Goal: Task Accomplishment & Management: Use online tool/utility

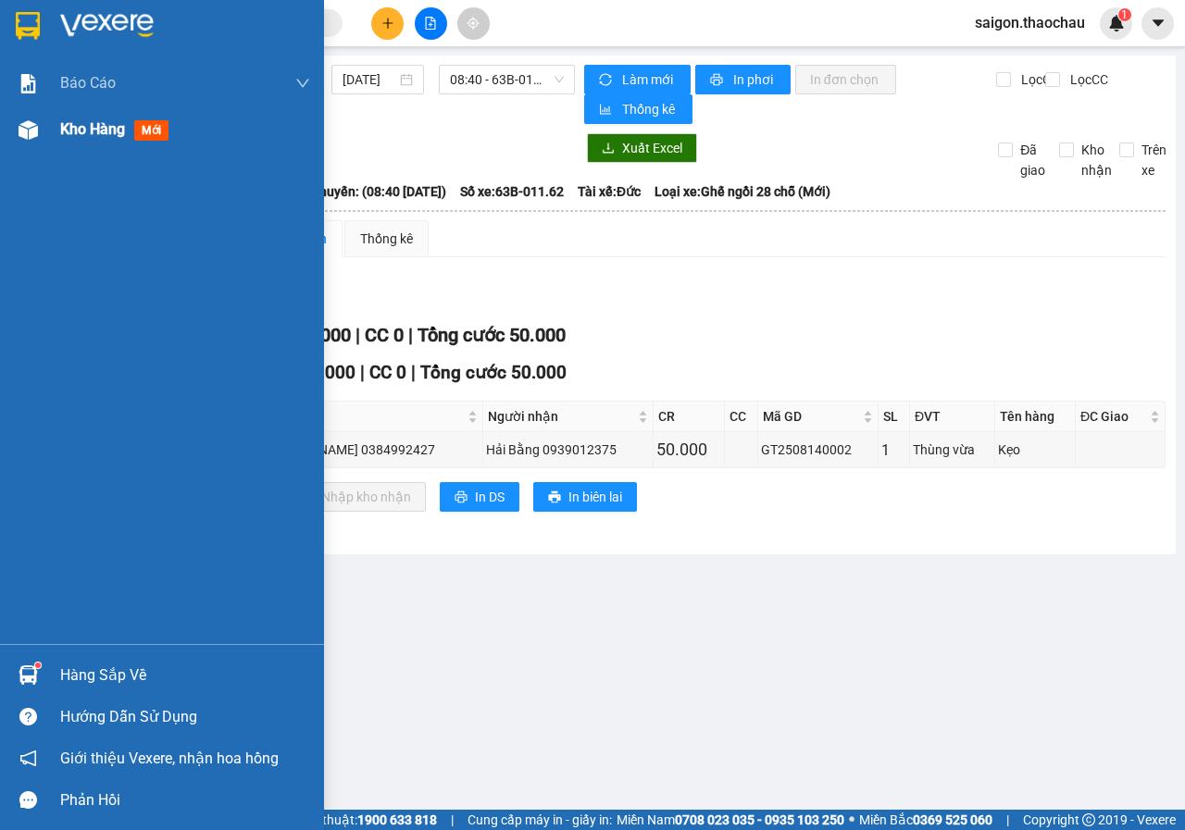
click at [84, 130] on span "Kho hàng" at bounding box center [92, 129] width 65 height 18
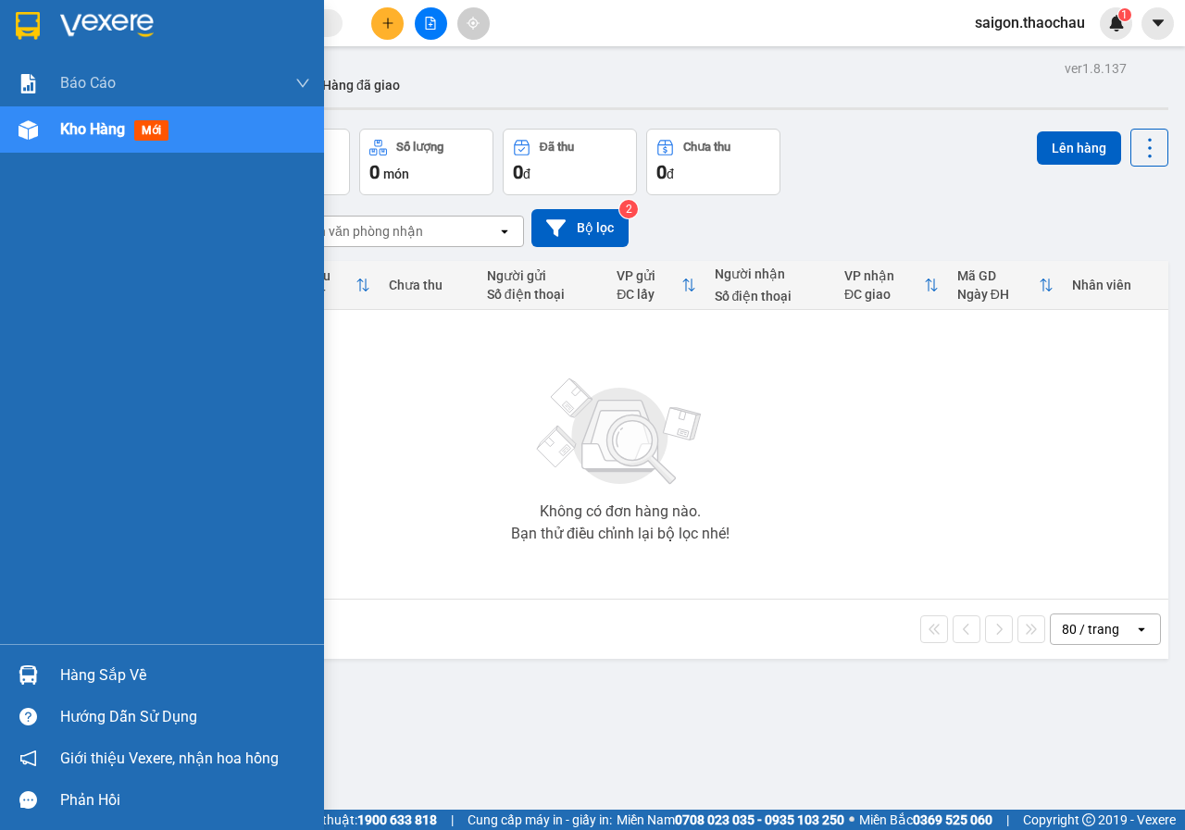
click at [22, 664] on div at bounding box center [28, 675] width 32 height 32
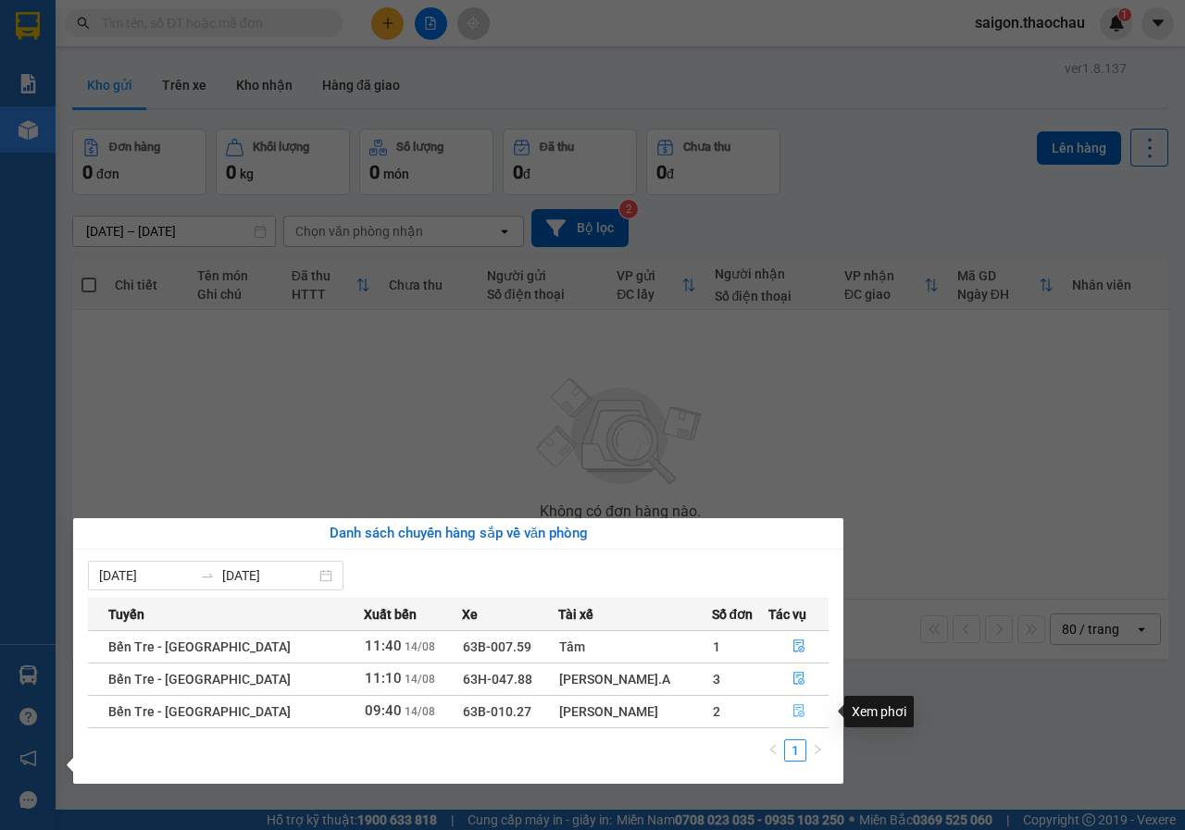
click at [793, 709] on icon "file-done" at bounding box center [799, 711] width 13 height 13
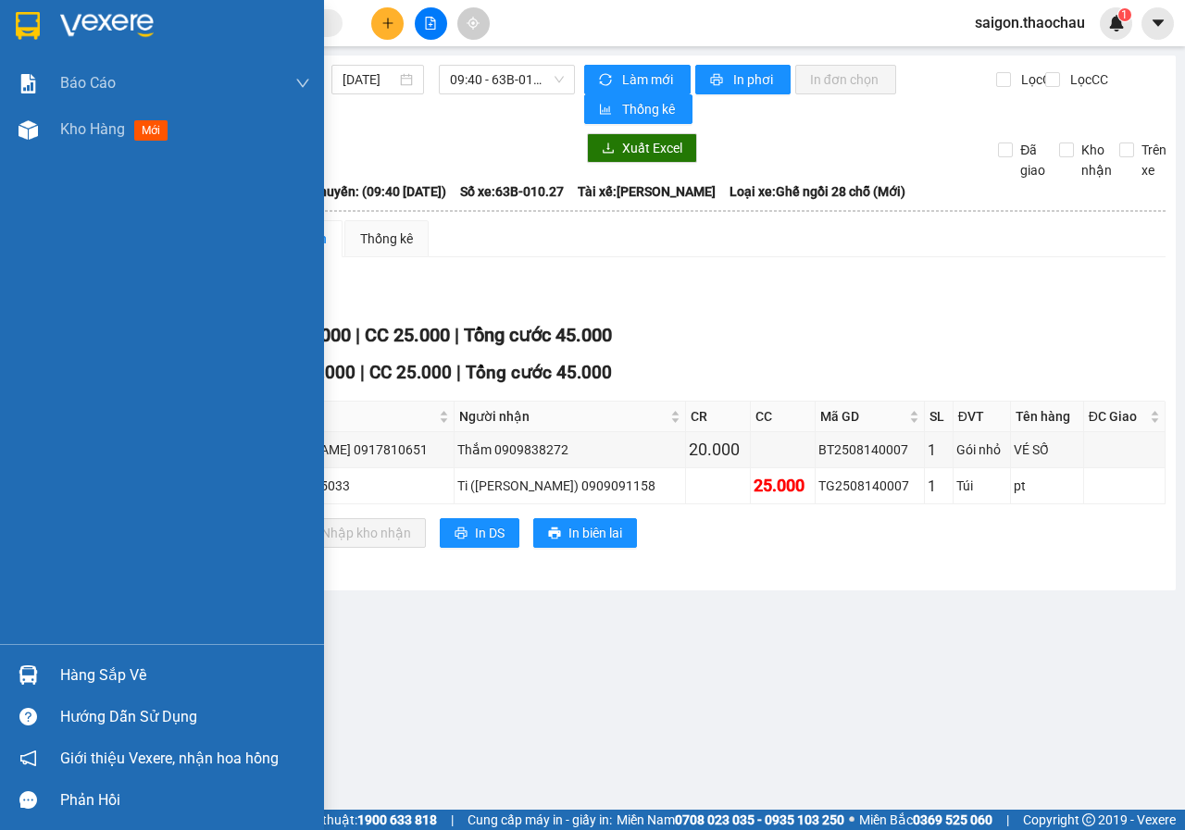
click at [33, 671] on img at bounding box center [28, 675] width 19 height 19
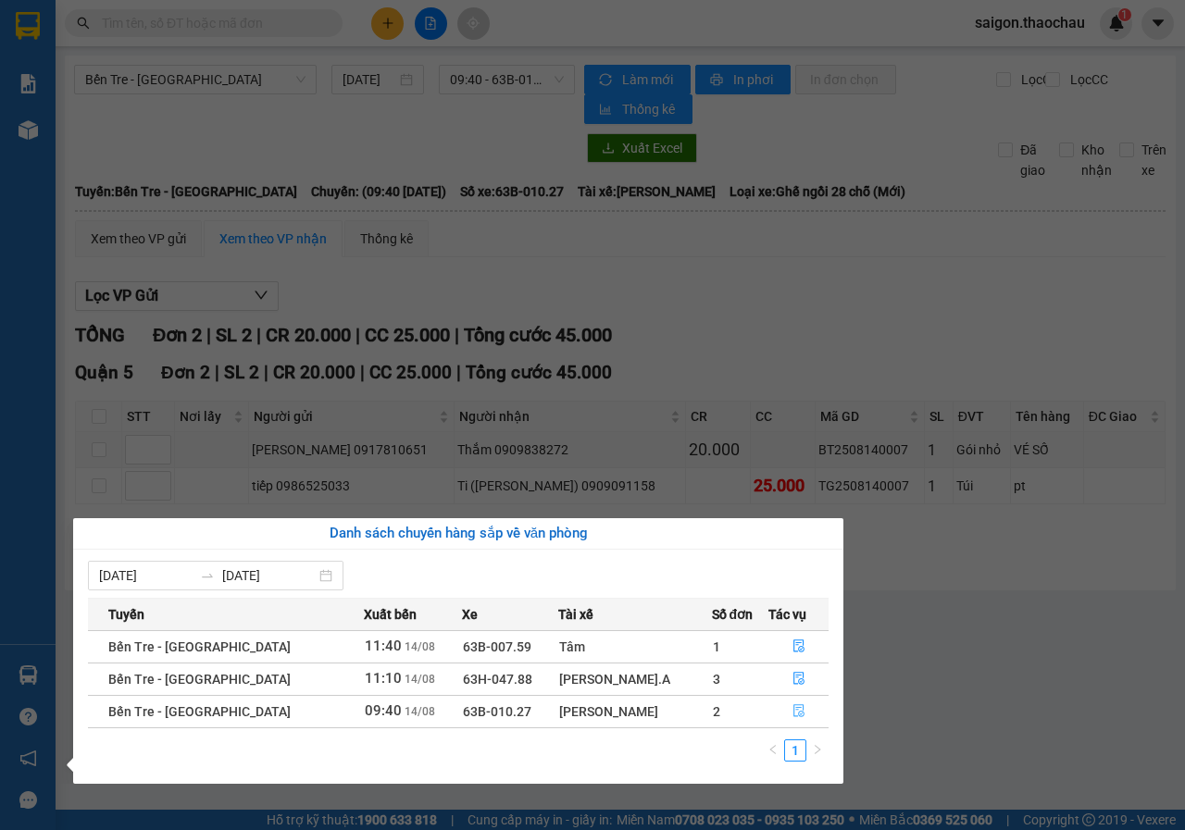
click at [793, 709] on icon "file-done" at bounding box center [799, 711] width 13 height 13
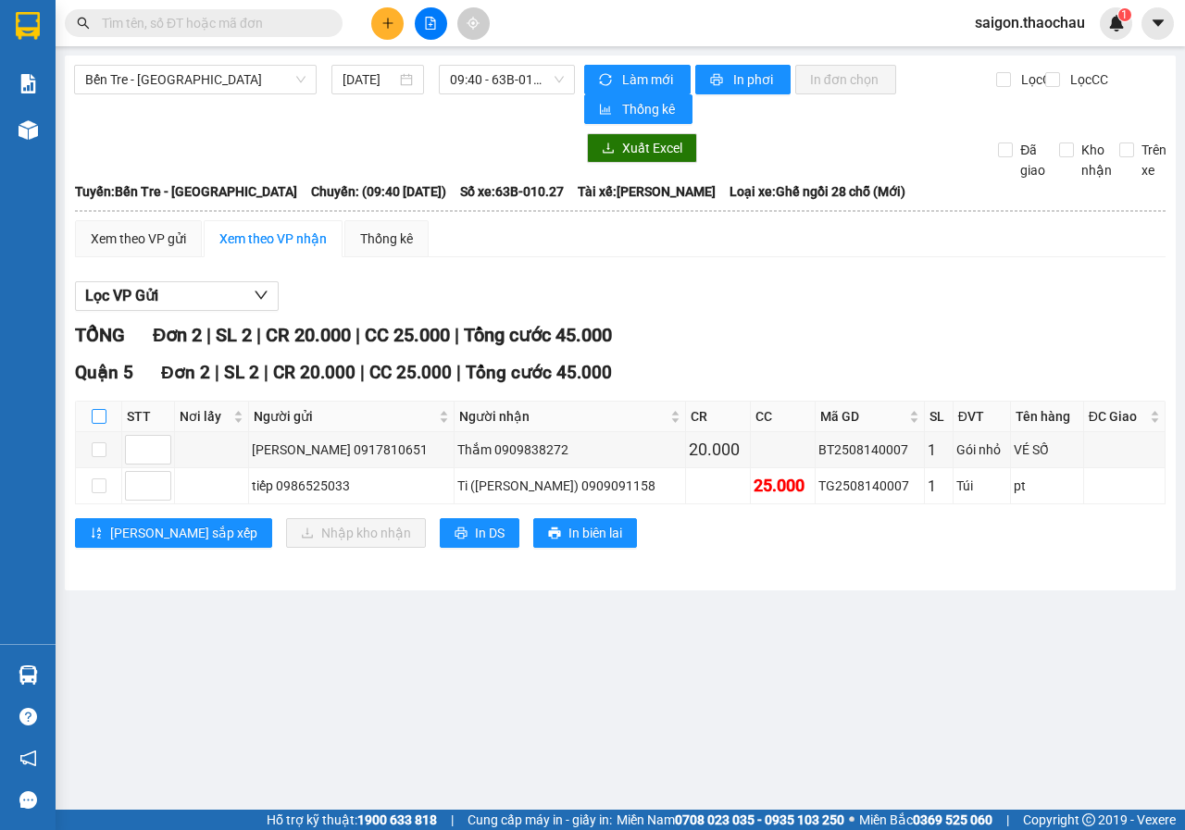
click at [101, 415] on input "checkbox" at bounding box center [99, 416] width 15 height 15
checkbox input "true"
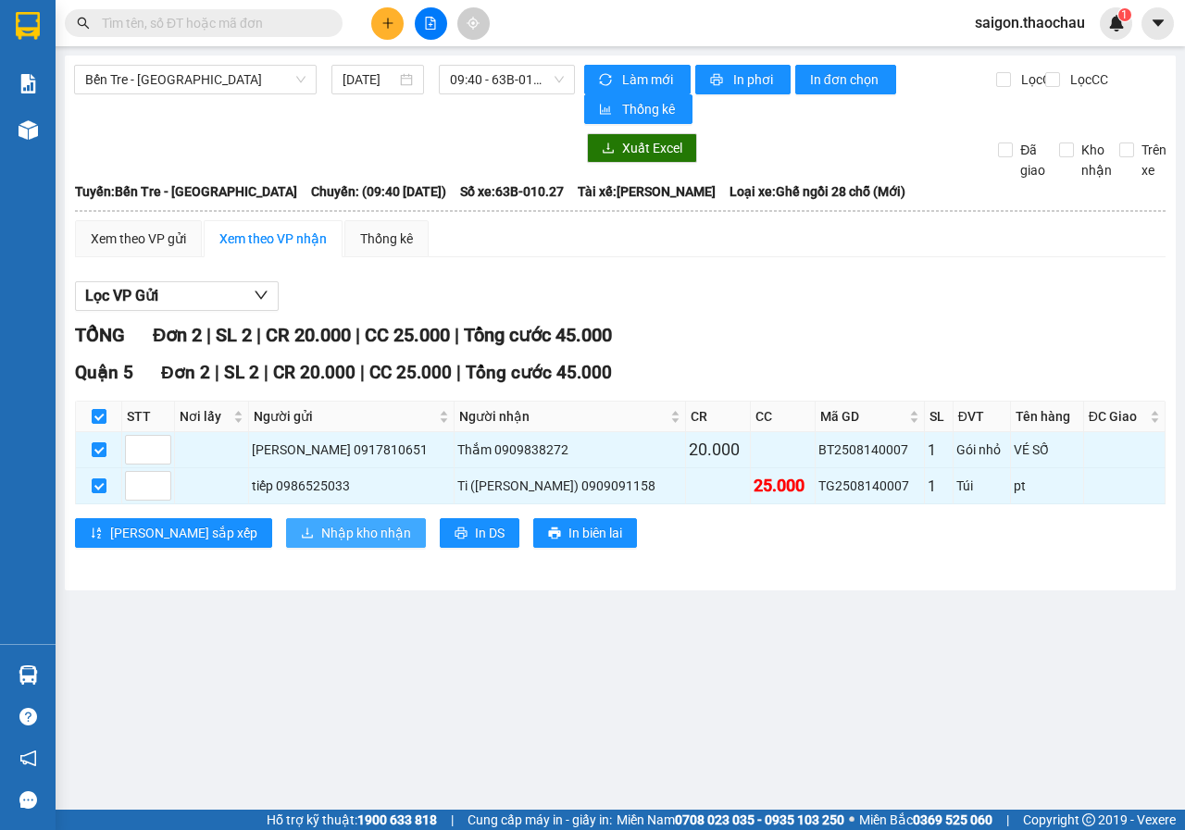
click at [321, 540] on span "Nhập kho nhận" at bounding box center [366, 533] width 90 height 20
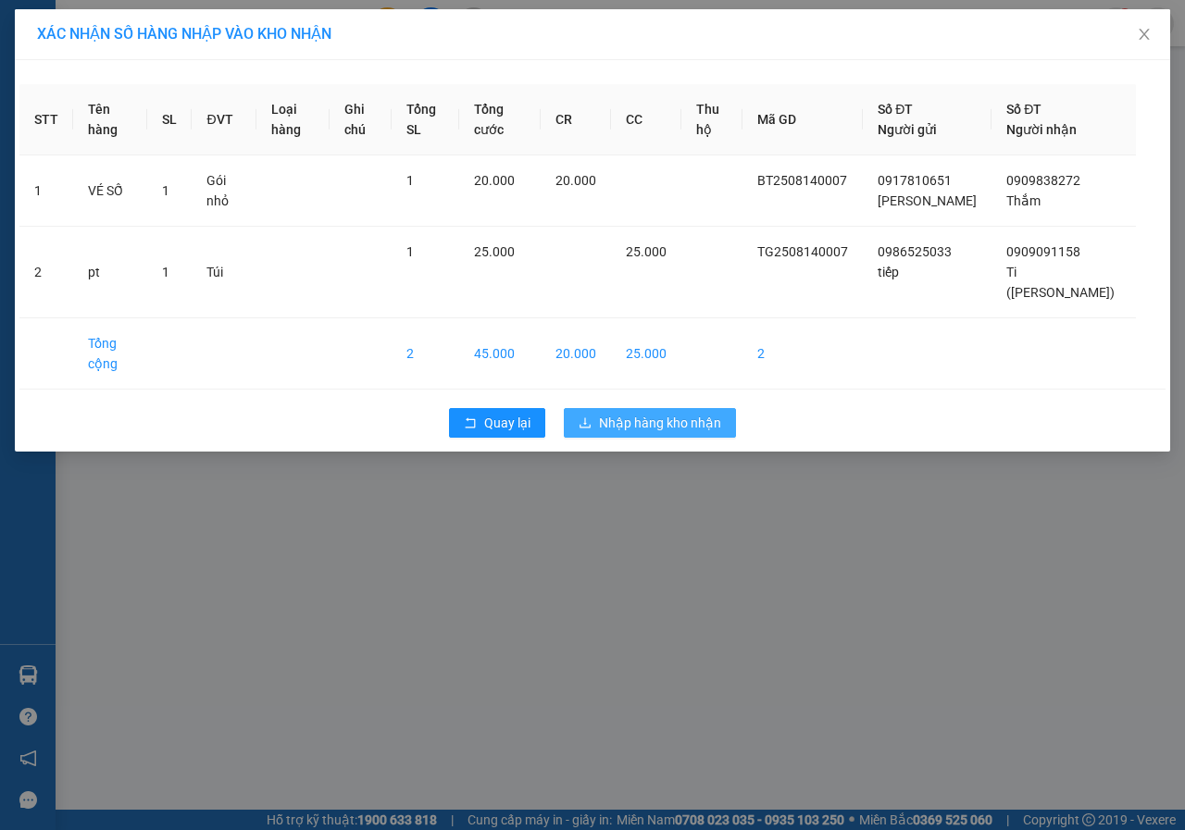
click at [659, 413] on span "Nhập hàng kho nhận" at bounding box center [660, 423] width 122 height 20
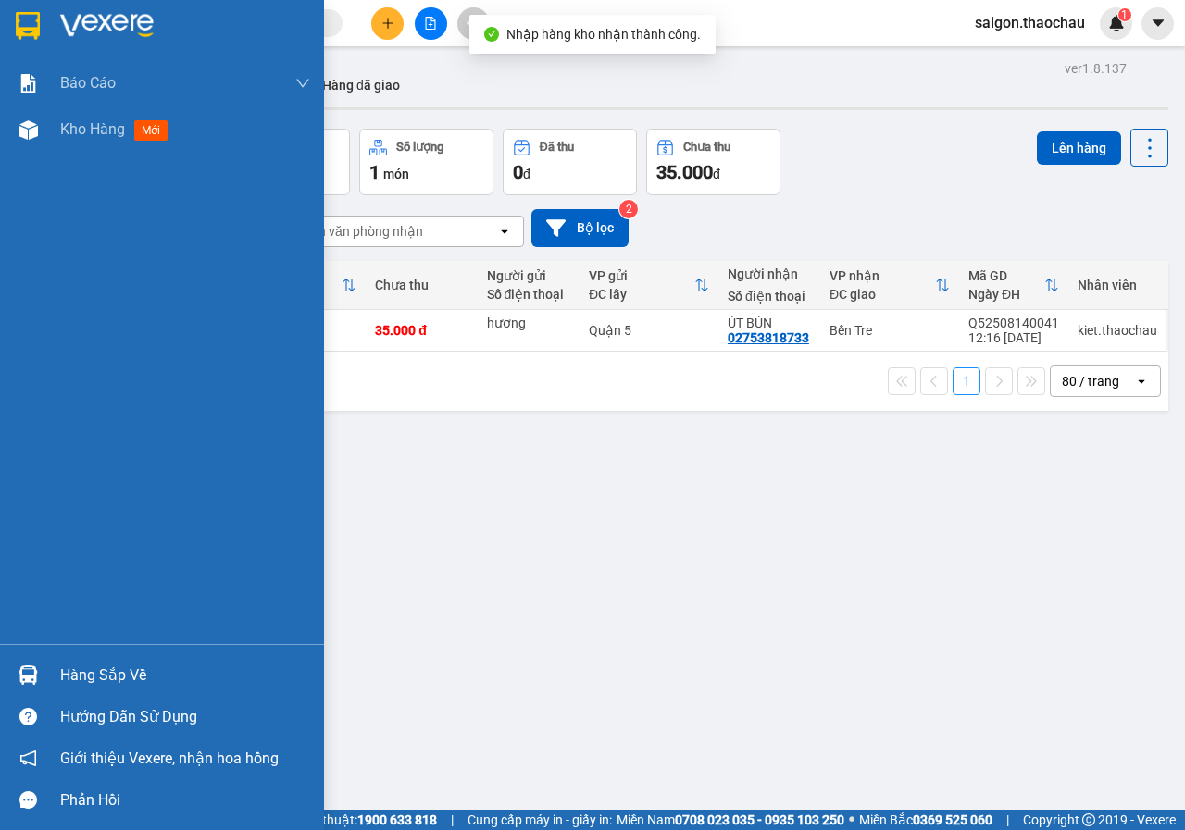
click at [27, 677] on img at bounding box center [28, 675] width 19 height 19
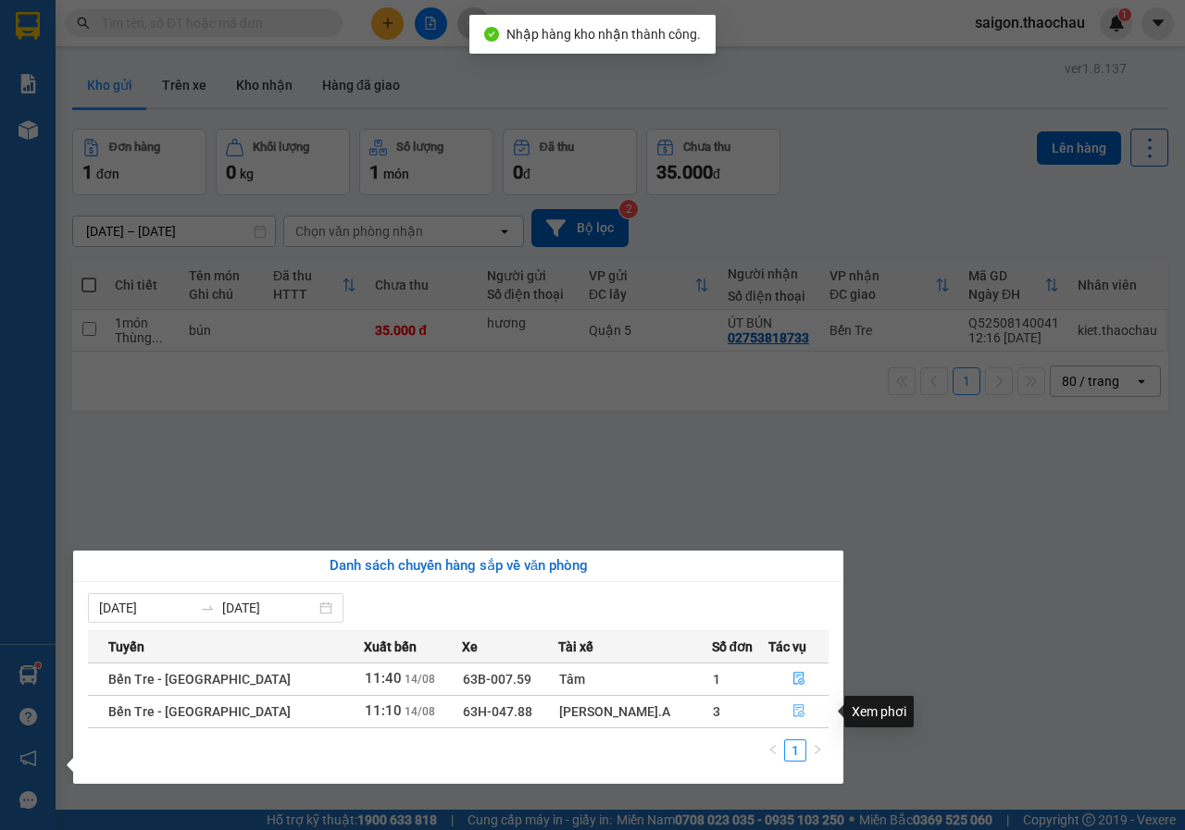
click at [793, 711] on icon "file-done" at bounding box center [799, 711] width 13 height 13
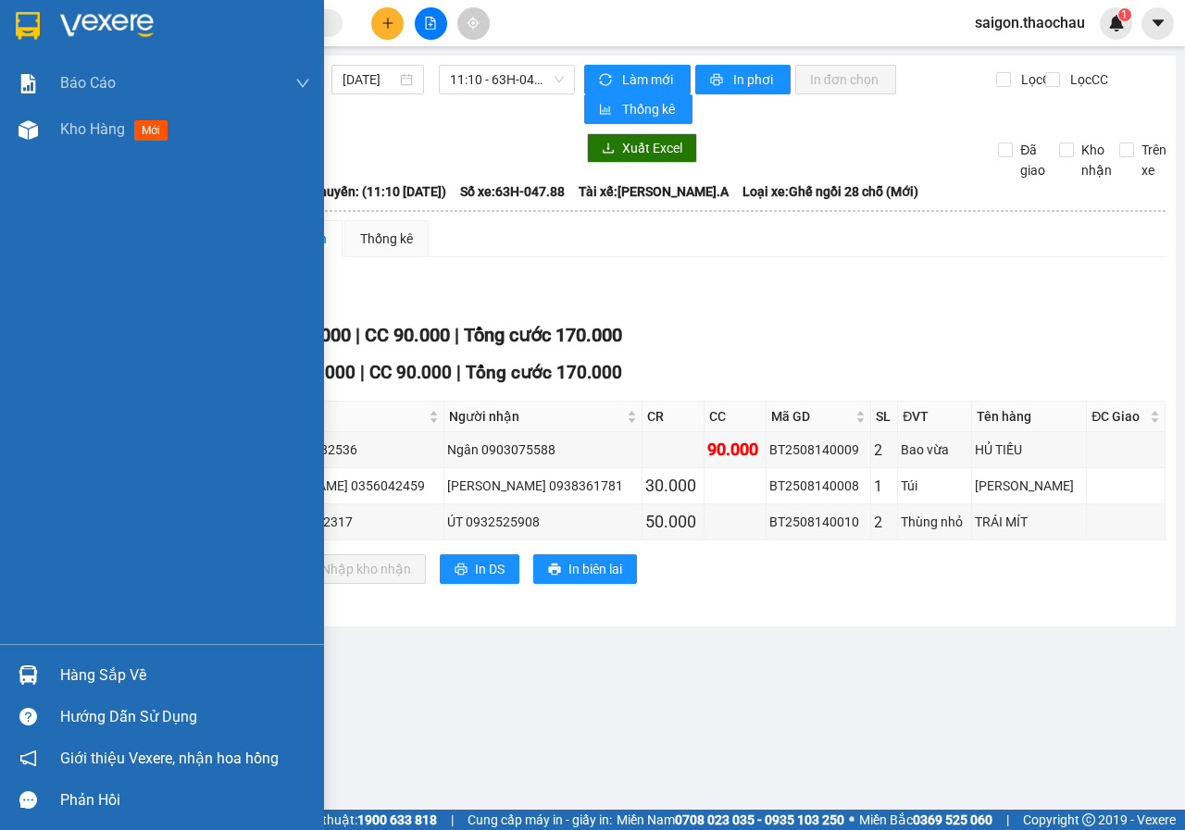
click at [36, 671] on img at bounding box center [28, 675] width 19 height 19
click at [18, 589] on div "[PERSON_NAME] [PERSON_NAME] [PERSON_NAME] ([PERSON_NAME]) Kho hàng mới Hàng sắp…" at bounding box center [162, 415] width 324 height 830
click at [39, 671] on div at bounding box center [28, 675] width 32 height 32
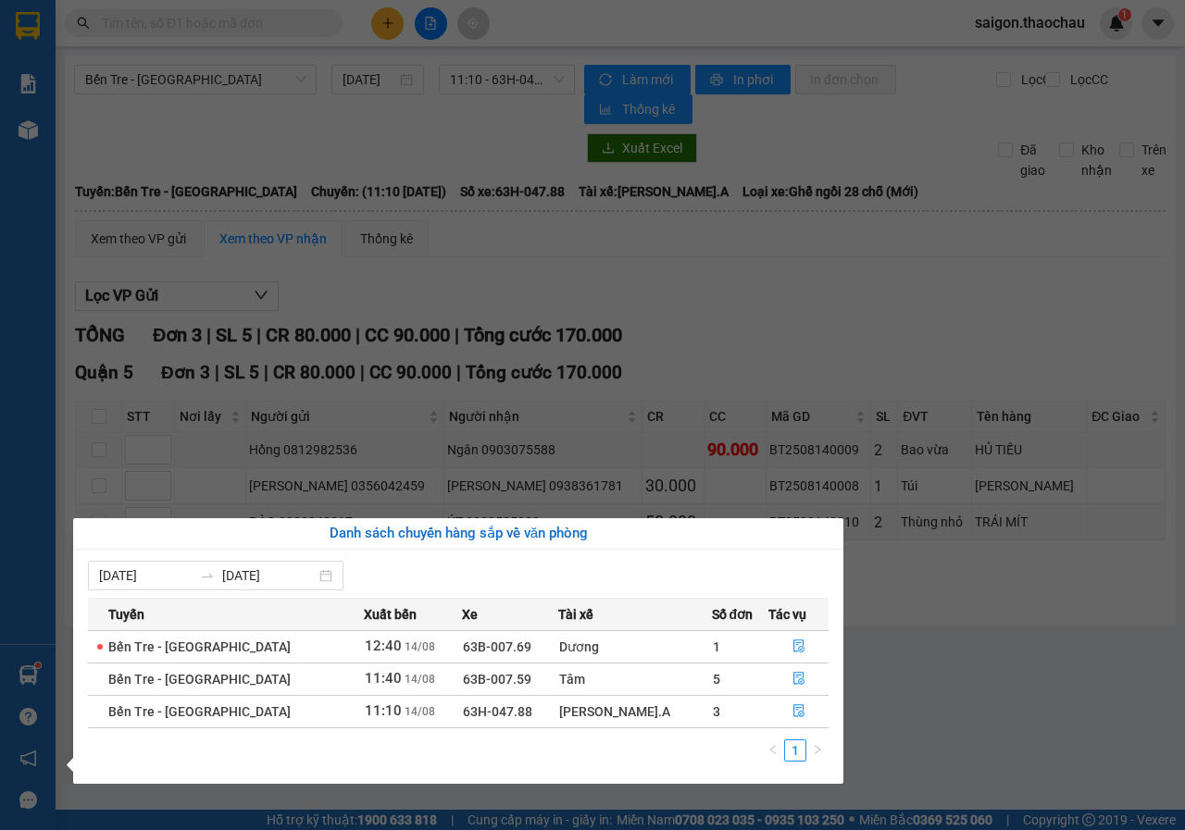
click at [30, 550] on div "[PERSON_NAME] [PERSON_NAME] [PERSON_NAME] ([PERSON_NAME]) Kho hàng mới Hàng sắp…" at bounding box center [28, 415] width 56 height 830
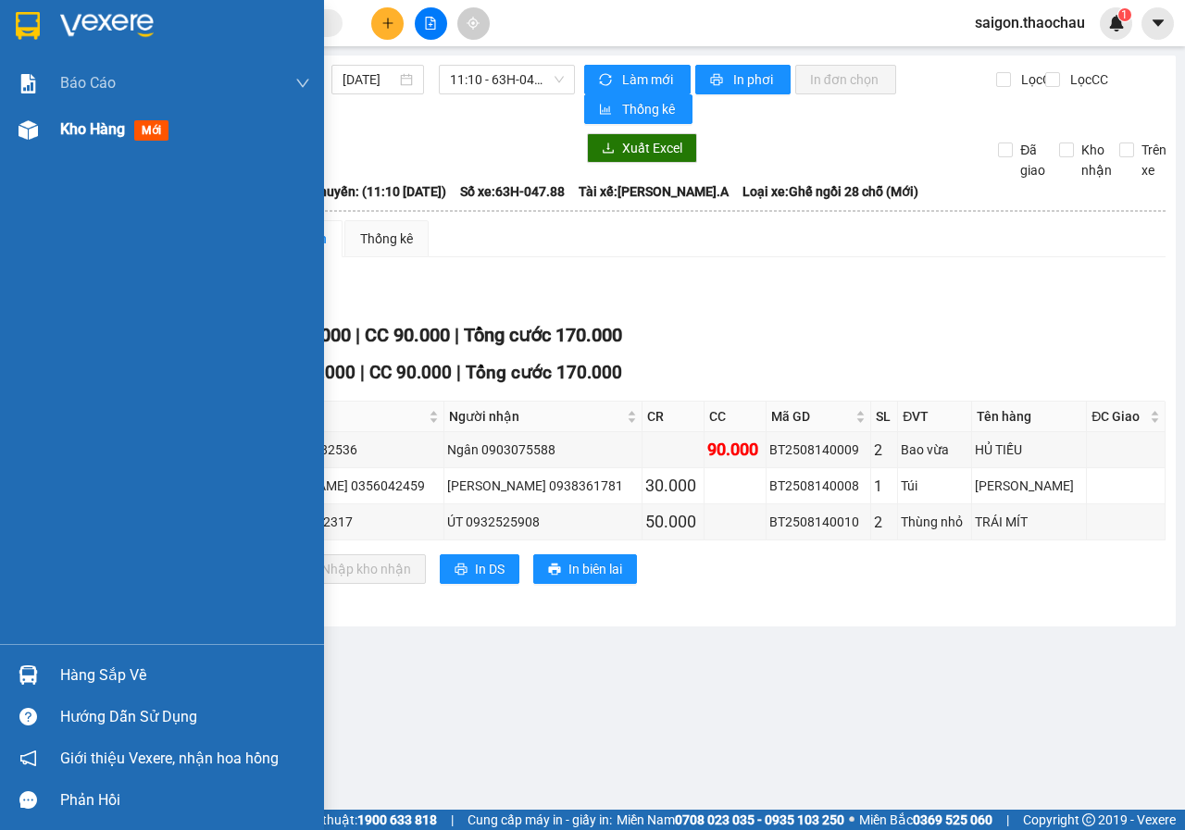
click at [76, 128] on span "Kho hàng" at bounding box center [92, 129] width 65 height 18
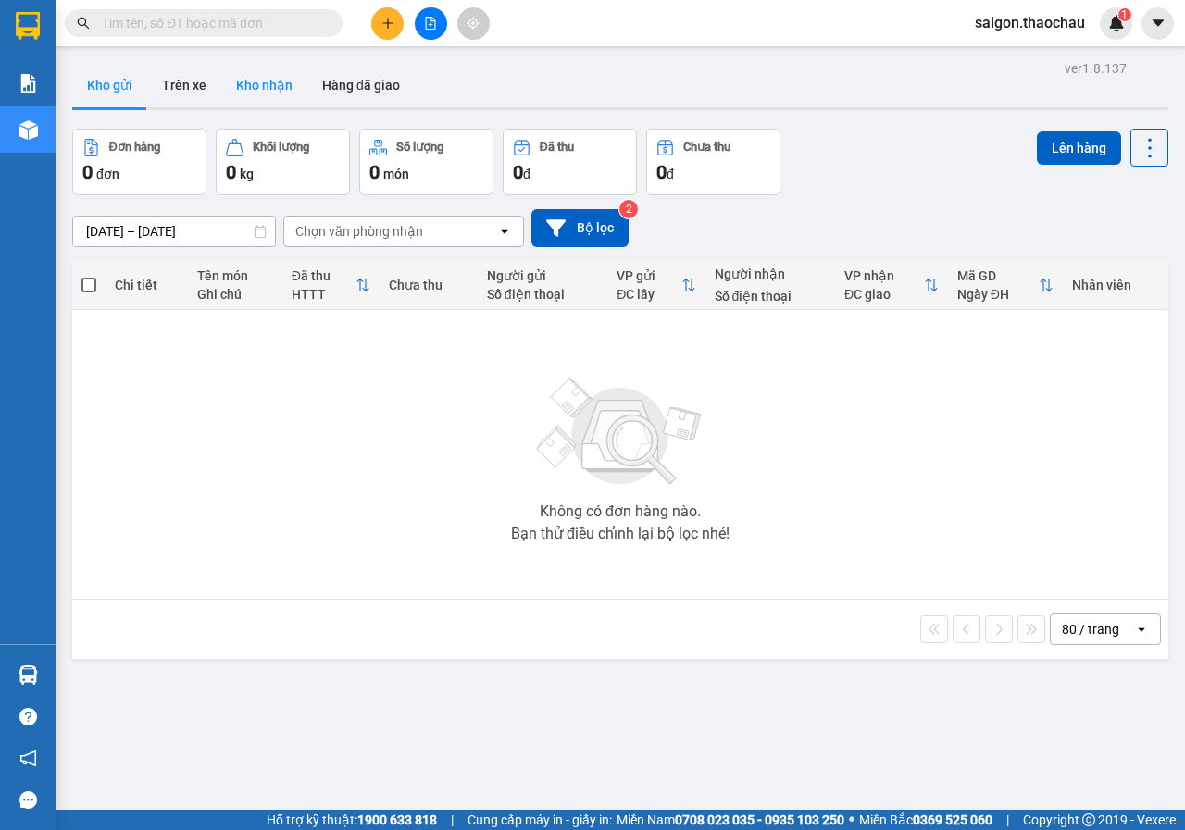
click at [253, 74] on button "Kho nhận" at bounding box center [264, 85] width 86 height 44
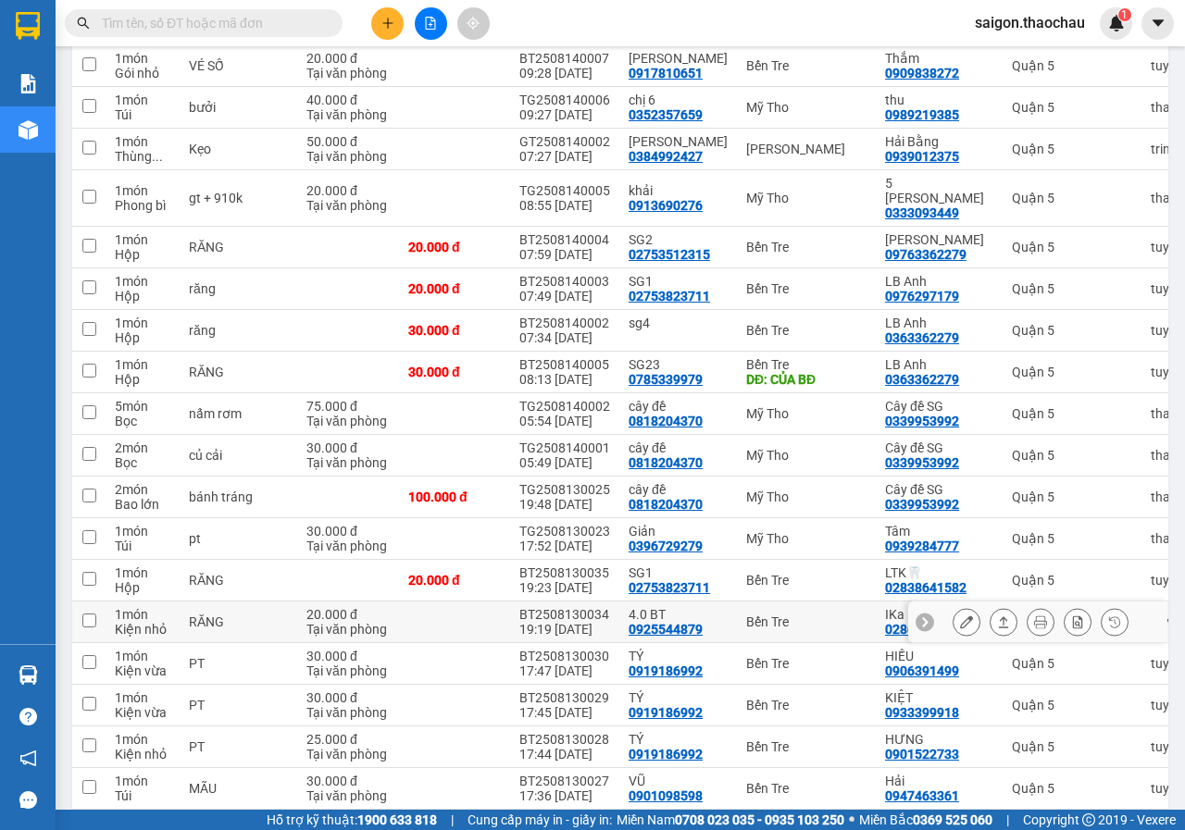
scroll to position [370, 0]
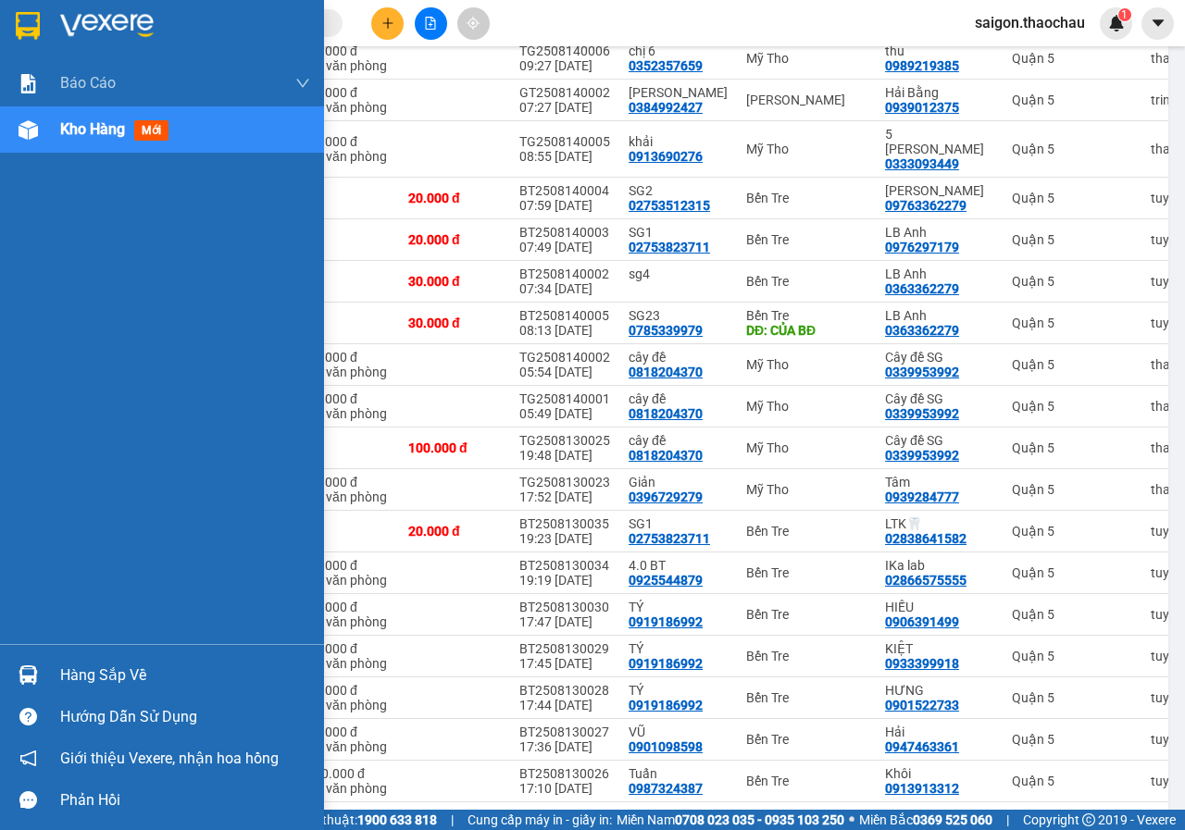
click at [23, 674] on img at bounding box center [28, 675] width 19 height 19
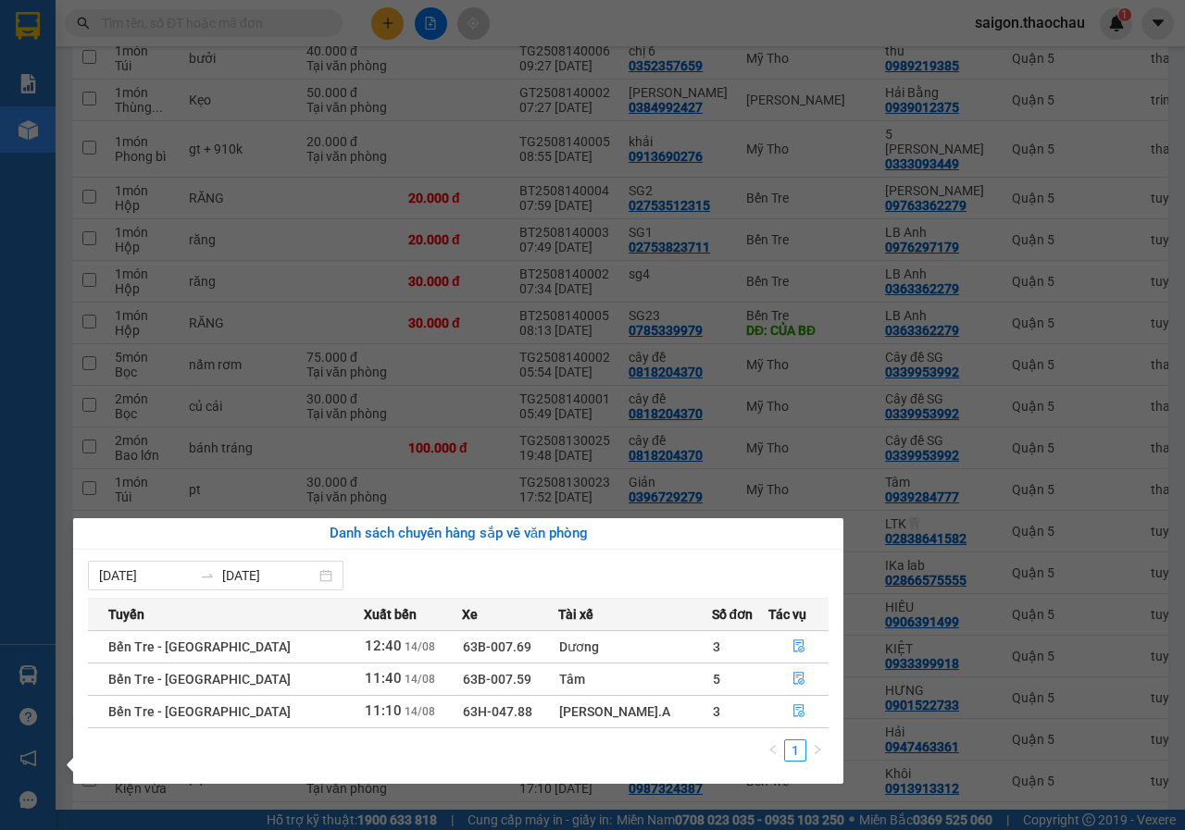
click at [38, 516] on div "[PERSON_NAME] [PERSON_NAME] [PERSON_NAME] ([PERSON_NAME]) Kho hàng mới Hàng sắp…" at bounding box center [28, 415] width 56 height 830
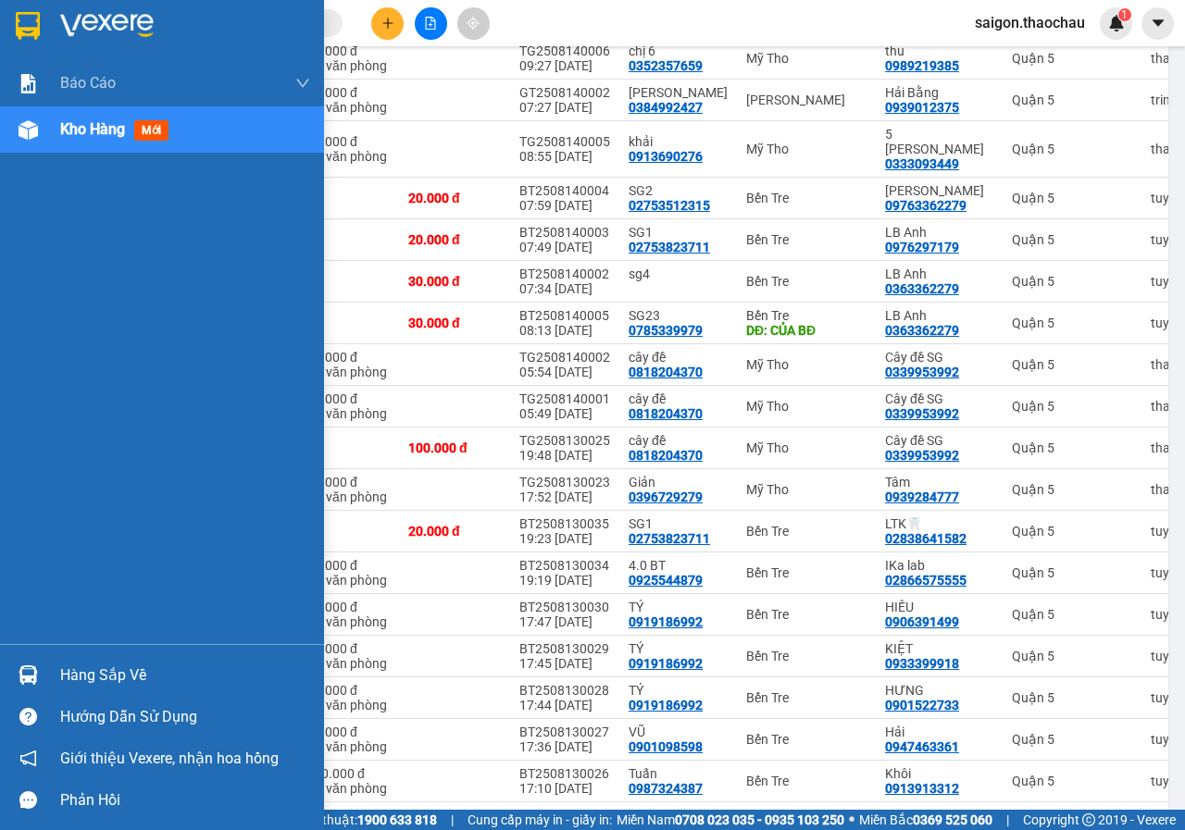
click at [31, 684] on img at bounding box center [28, 675] width 19 height 19
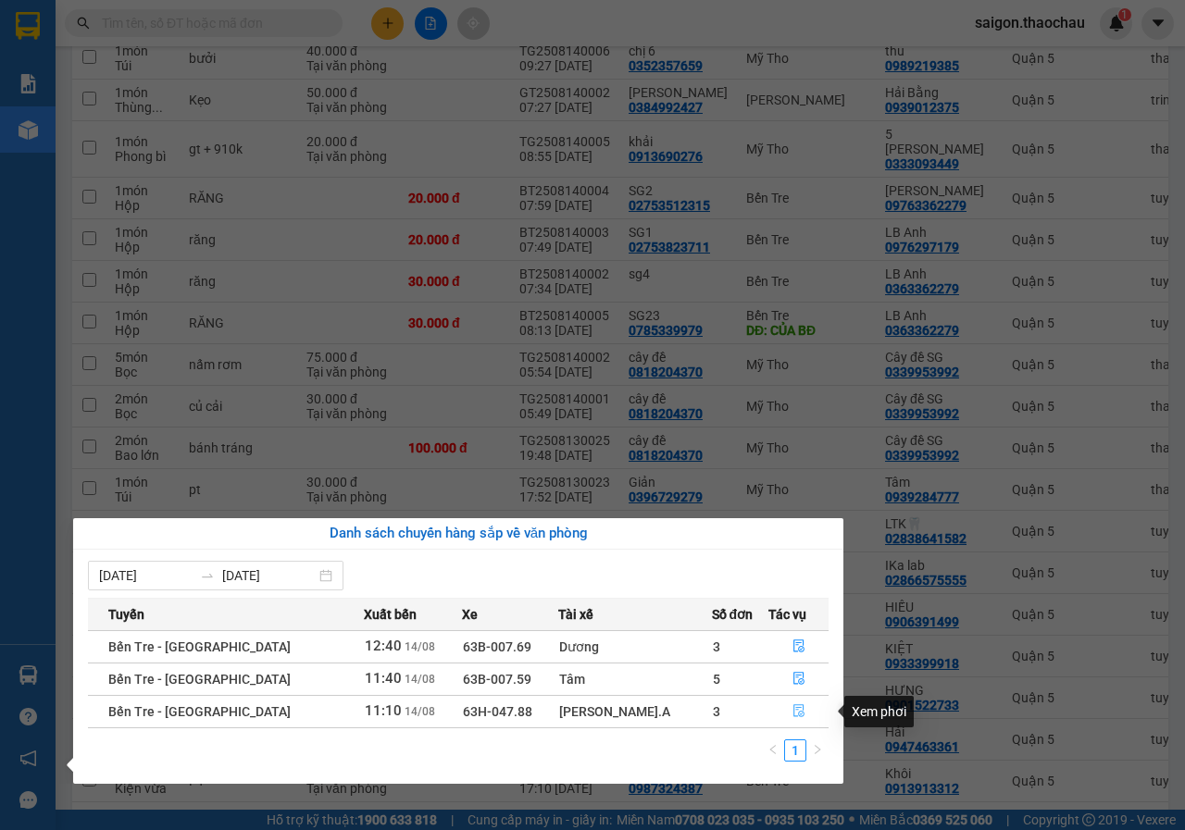
click at [793, 713] on icon "file-done" at bounding box center [799, 711] width 13 height 13
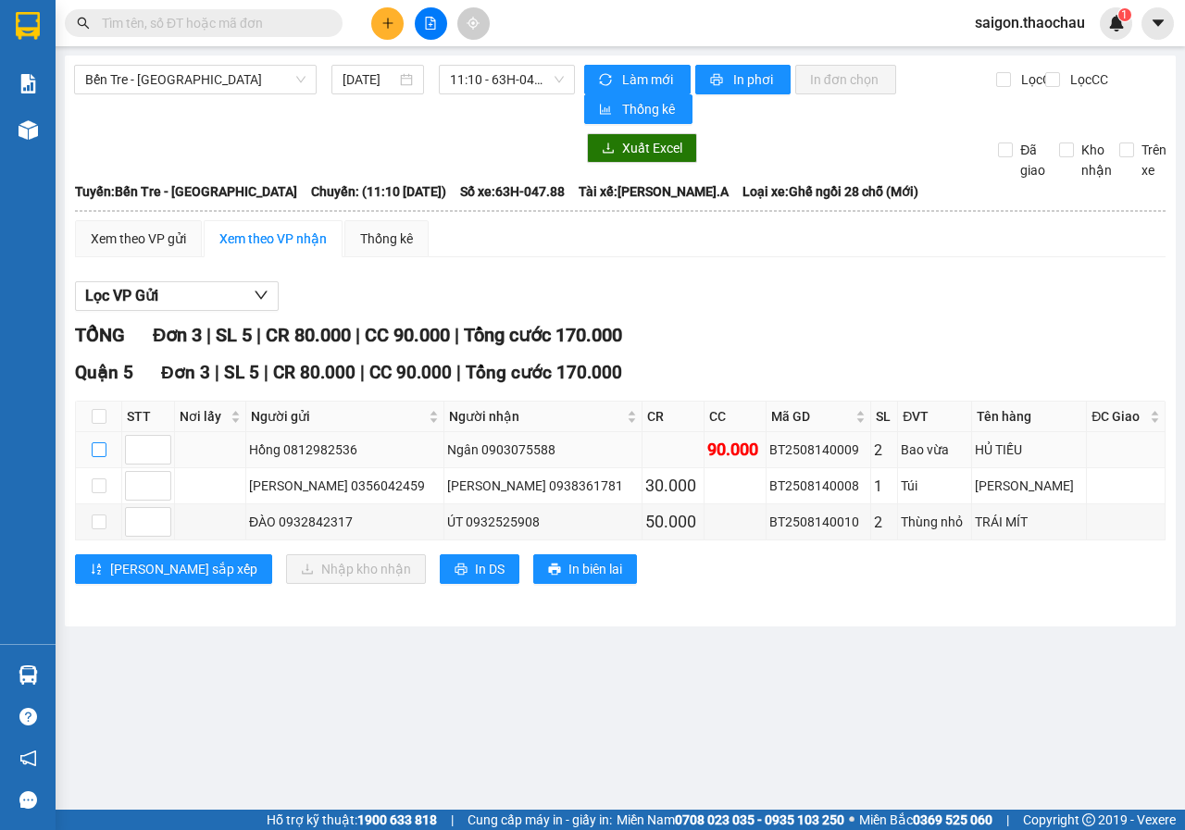
click at [99, 453] on input "checkbox" at bounding box center [99, 450] width 15 height 15
checkbox input "true"
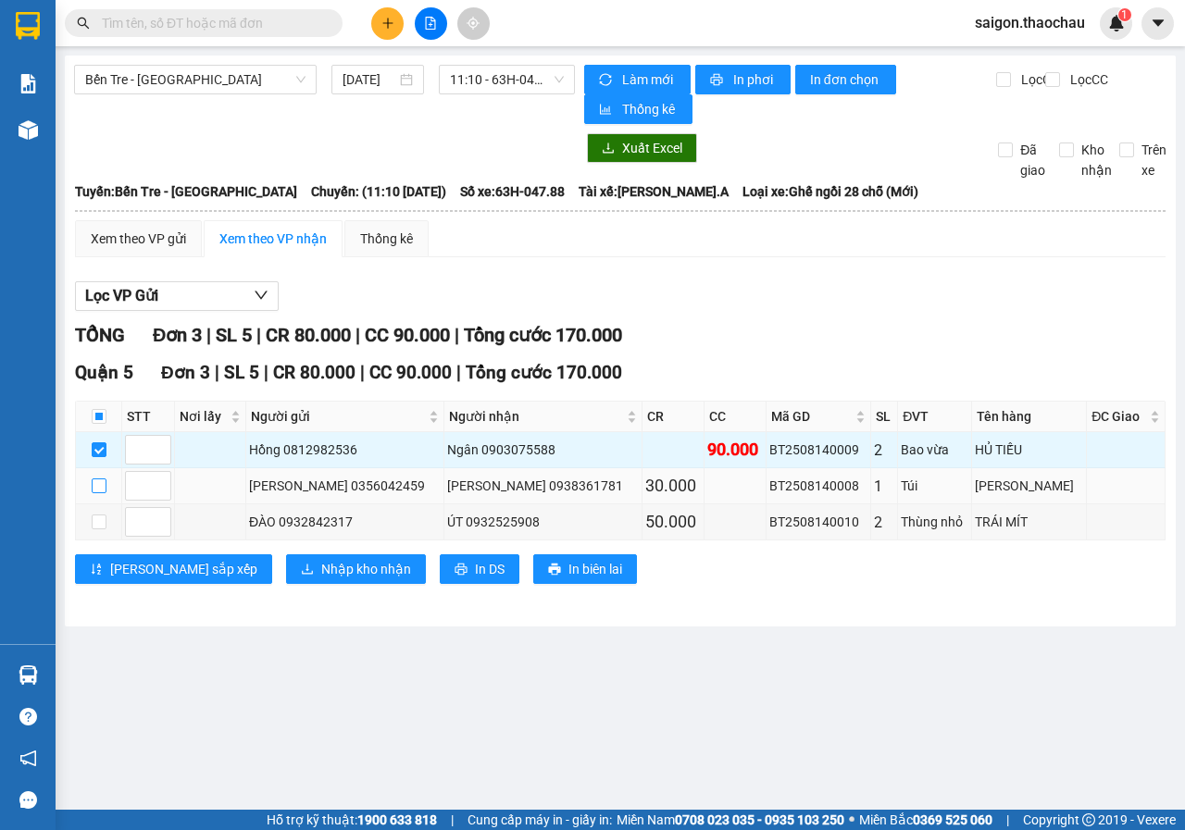
drag, startPoint x: 97, startPoint y: 486, endPoint x: 92, endPoint y: 546, distance: 60.4
click at [98, 487] on input "checkbox" at bounding box center [99, 486] width 15 height 15
checkbox input "true"
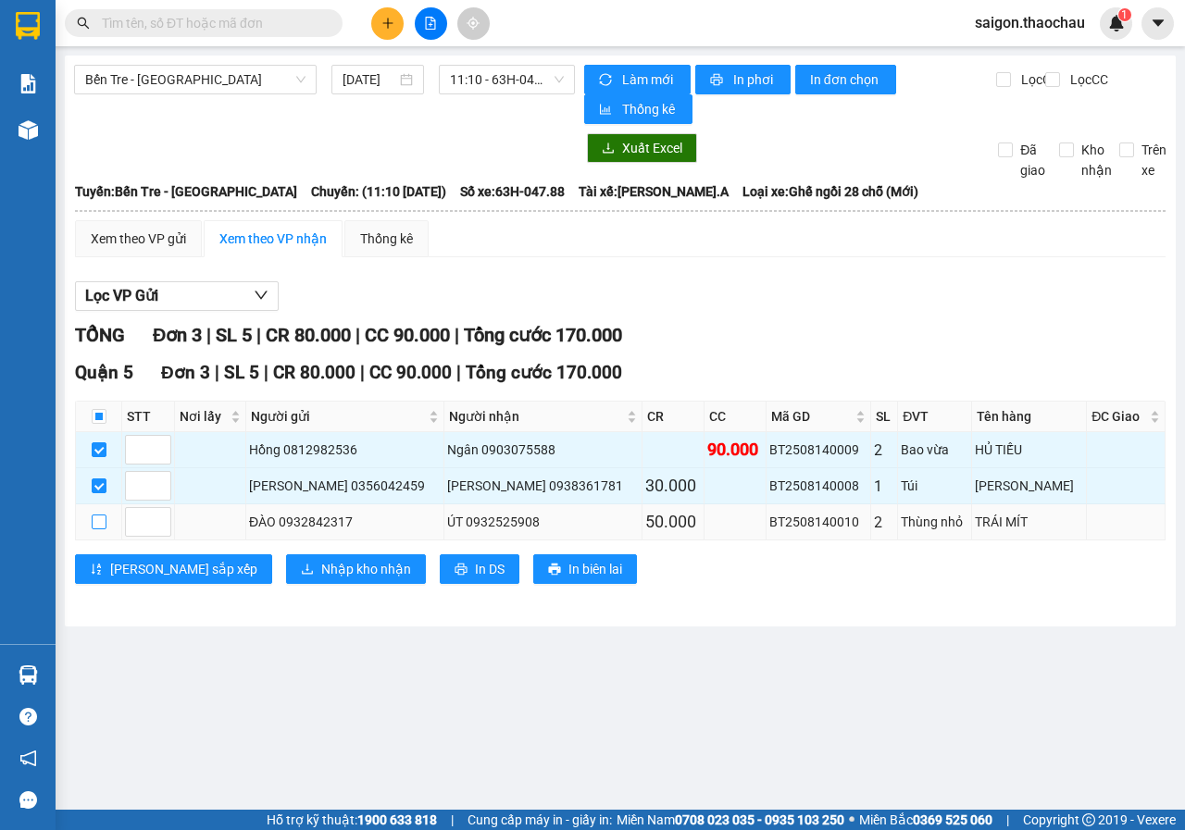
click at [96, 518] on input "checkbox" at bounding box center [99, 522] width 15 height 15
checkbox input "true"
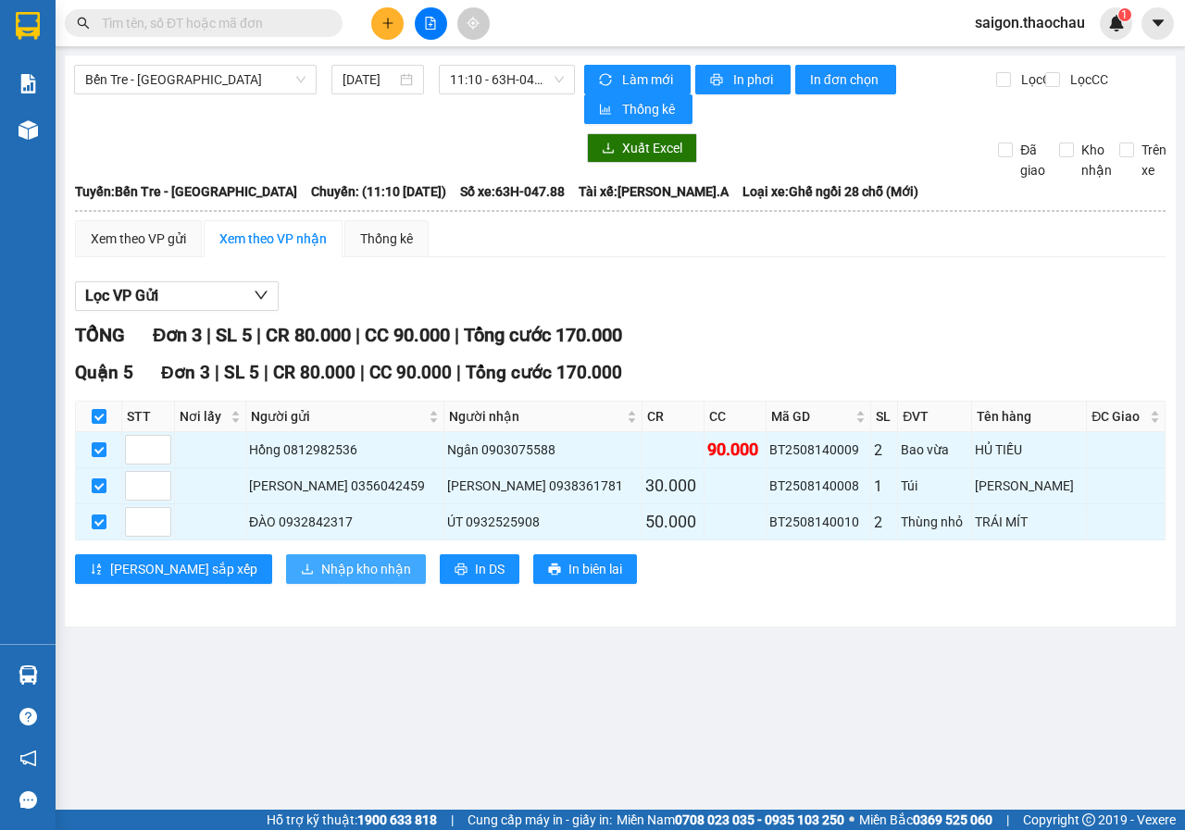
click at [321, 570] on span "Nhập kho nhận" at bounding box center [366, 569] width 90 height 20
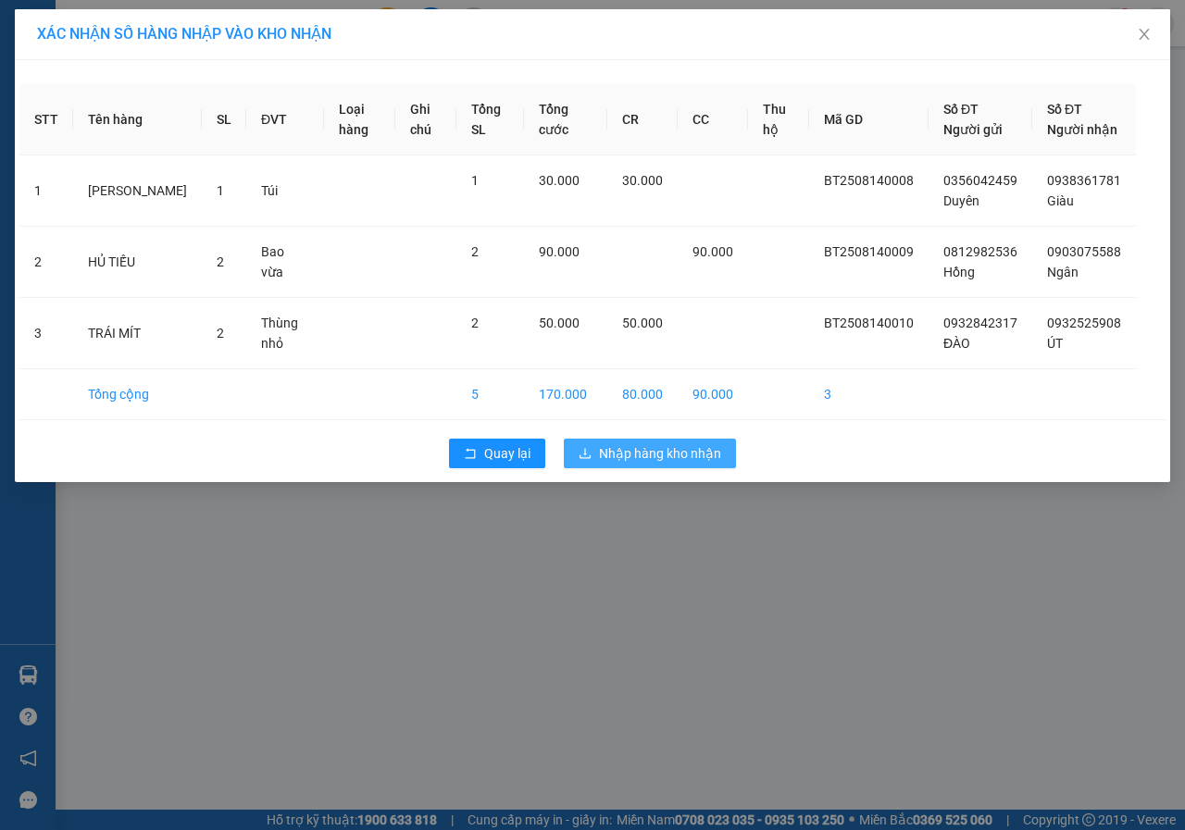
click at [611, 464] on span "Nhập hàng kho nhận" at bounding box center [660, 453] width 122 height 20
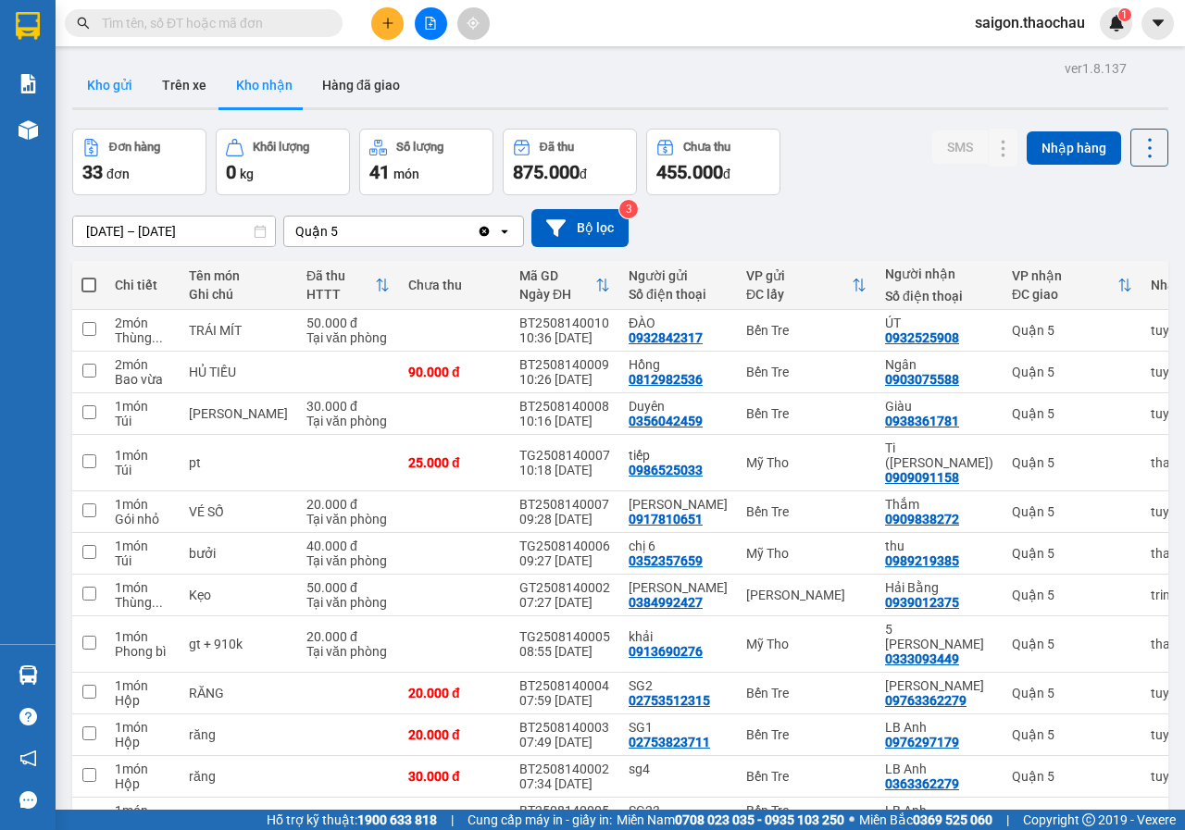
click at [98, 91] on button "Kho gửi" at bounding box center [109, 85] width 75 height 44
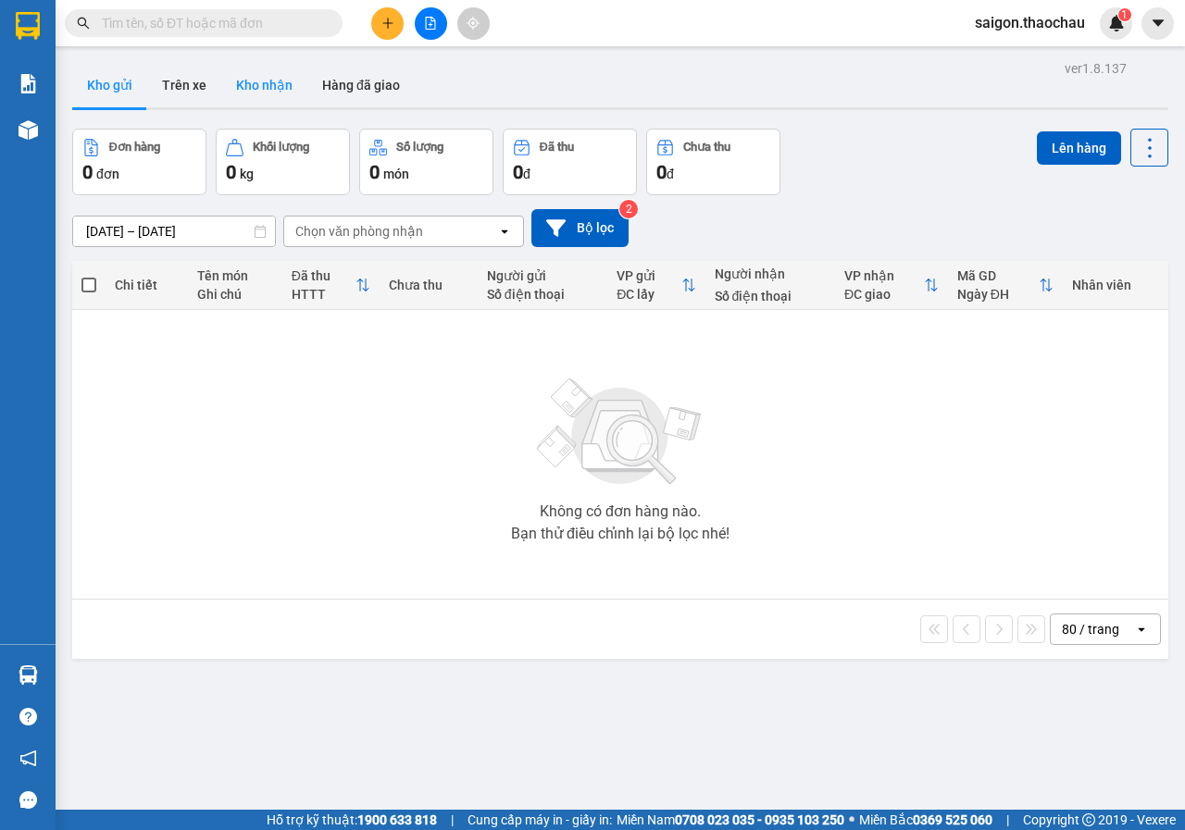
click at [269, 94] on button "Kho nhận" at bounding box center [264, 85] width 86 height 44
